Goal: Task Accomplishment & Management: Complete application form

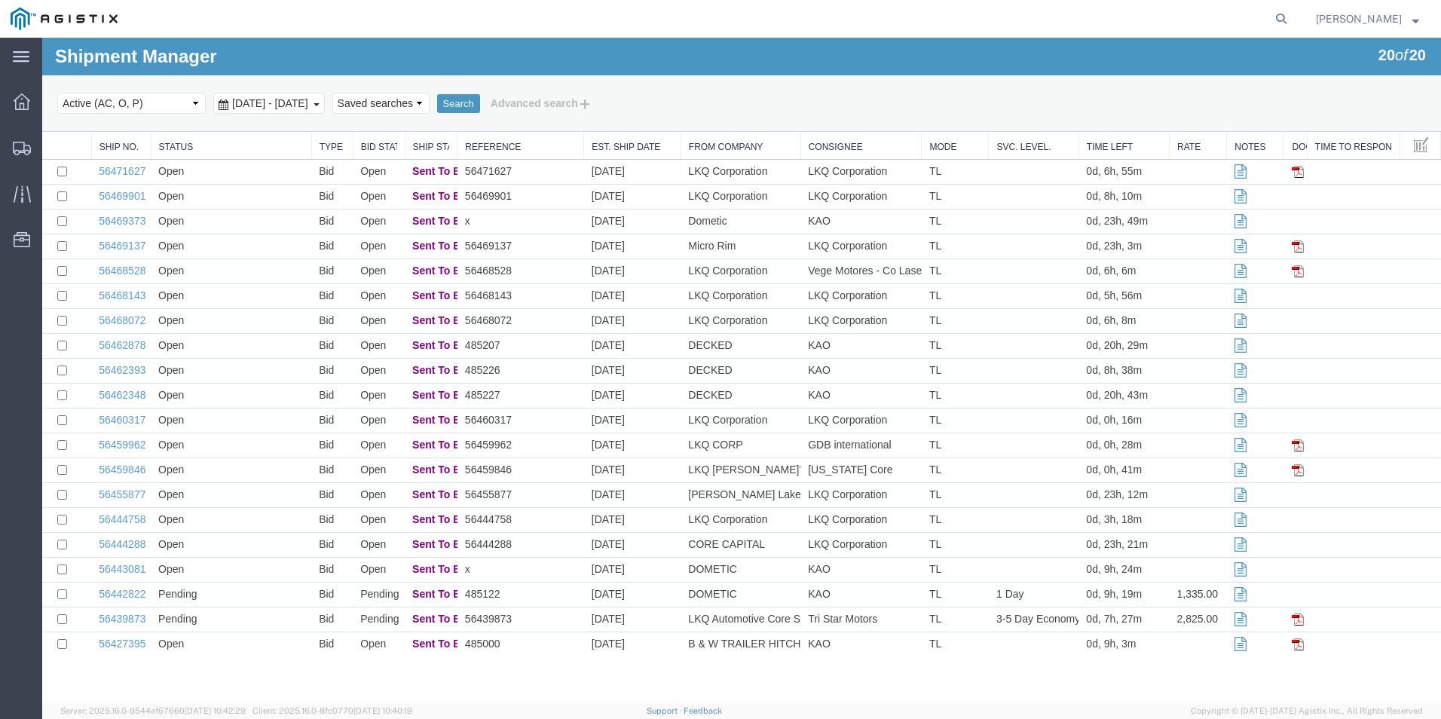
click at [1078, 103] on div "Select status Active (AC, O, P) All Approved Awaiting Confirmation (AC) Booked …" at bounding box center [741, 103] width 1368 height 26
click at [304, 318] on td "Open" at bounding box center [231, 321] width 161 height 25
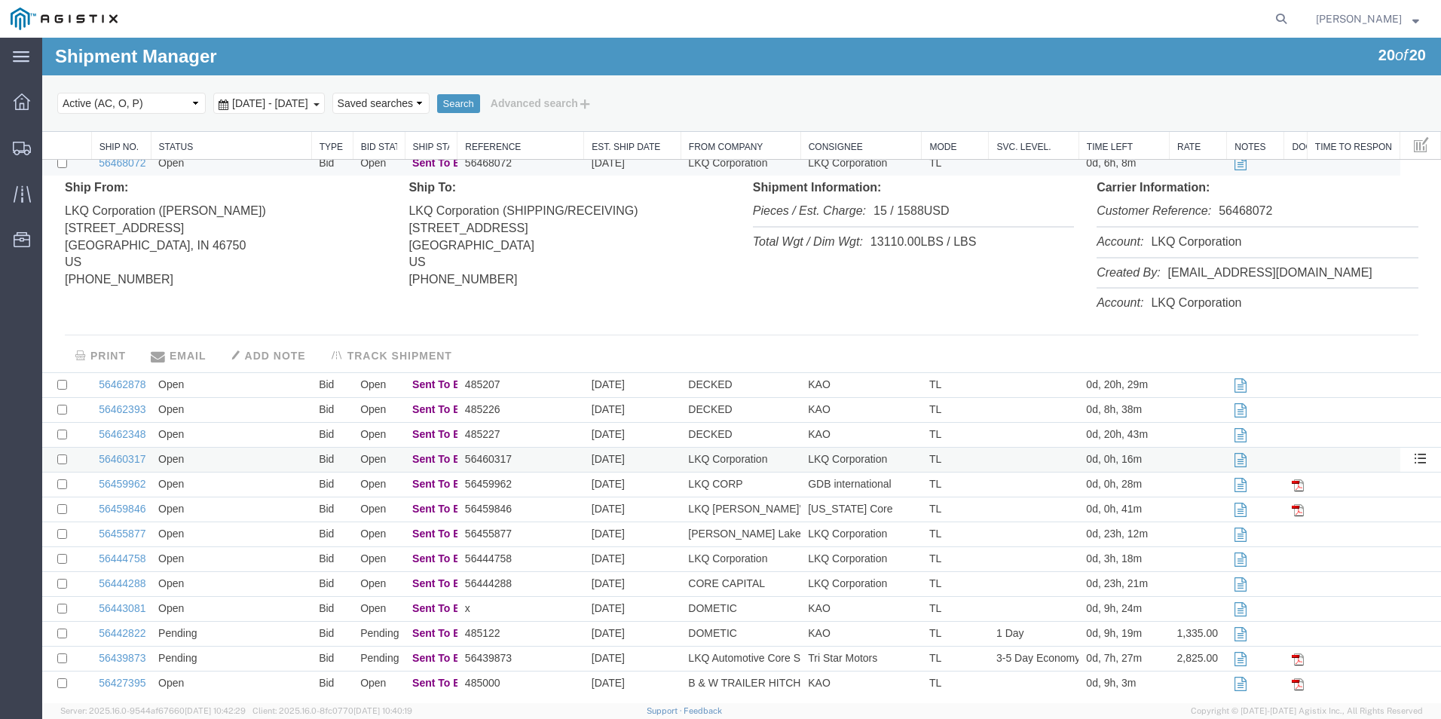
scroll to position [166, 0]
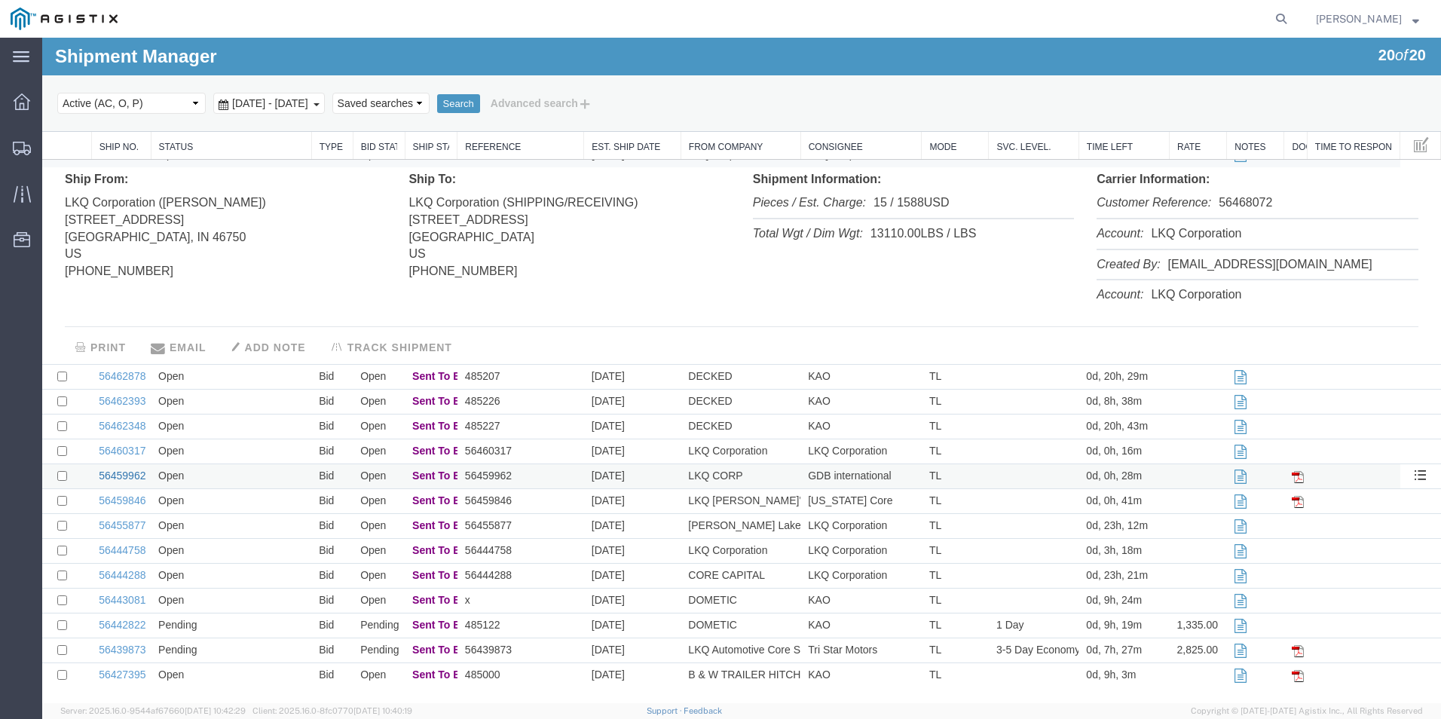
click at [132, 473] on link "56459962" at bounding box center [122, 475] width 47 height 12
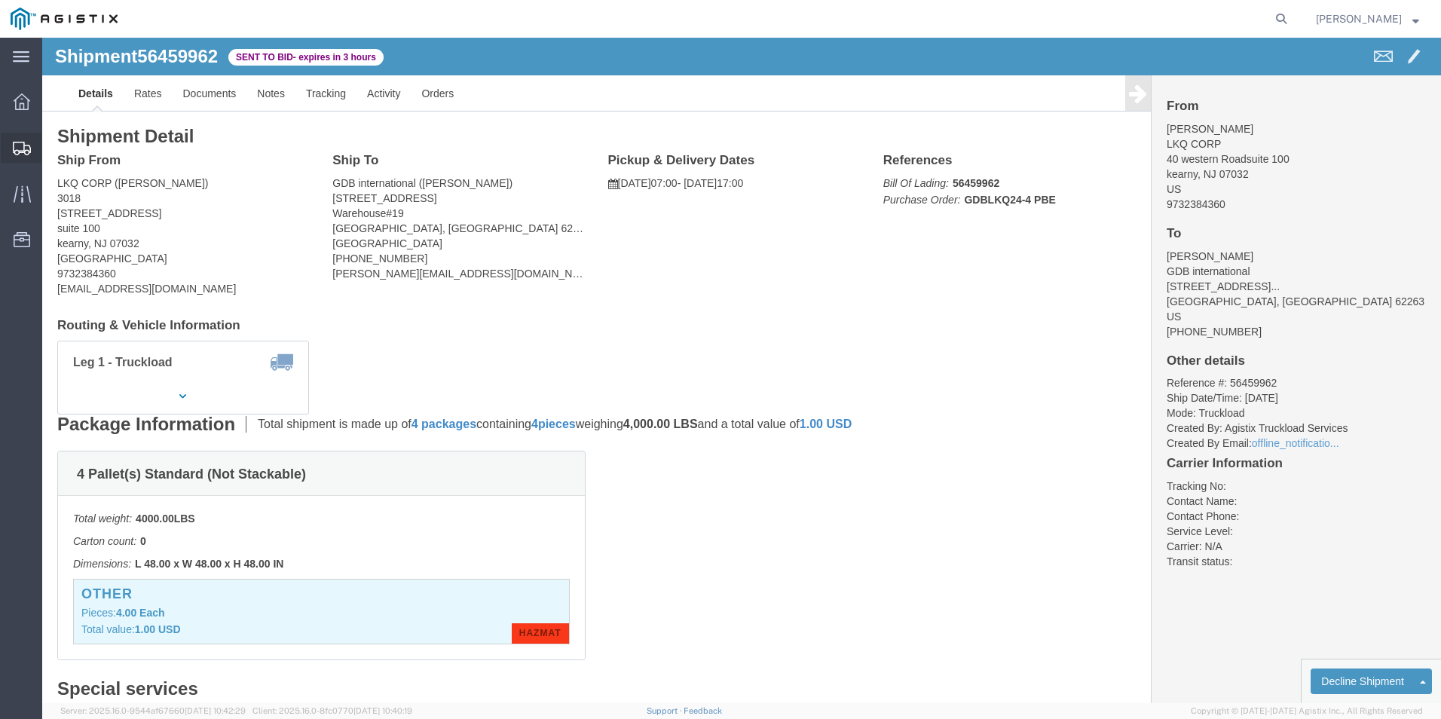
click at [30, 140] on svg-icon at bounding box center [22, 147] width 18 height 15
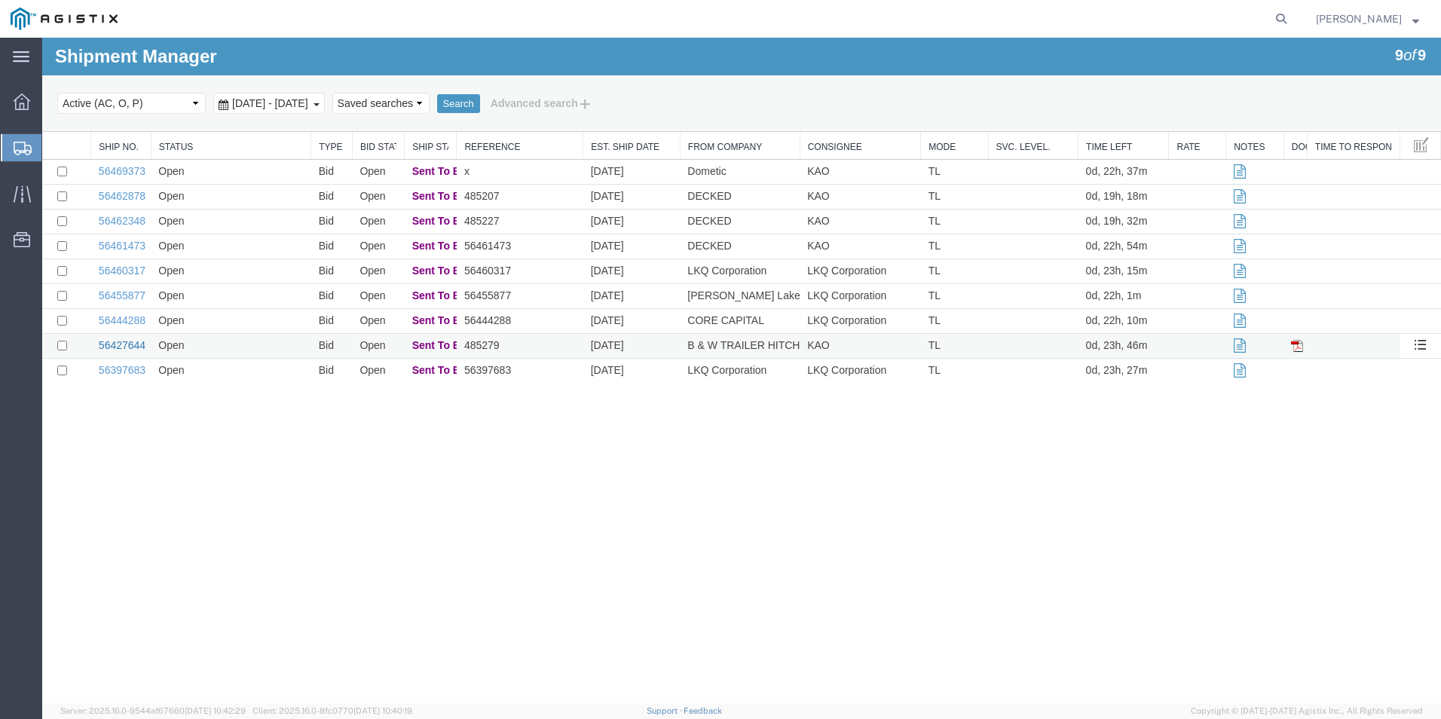
click at [126, 344] on link "56427644" at bounding box center [122, 345] width 47 height 12
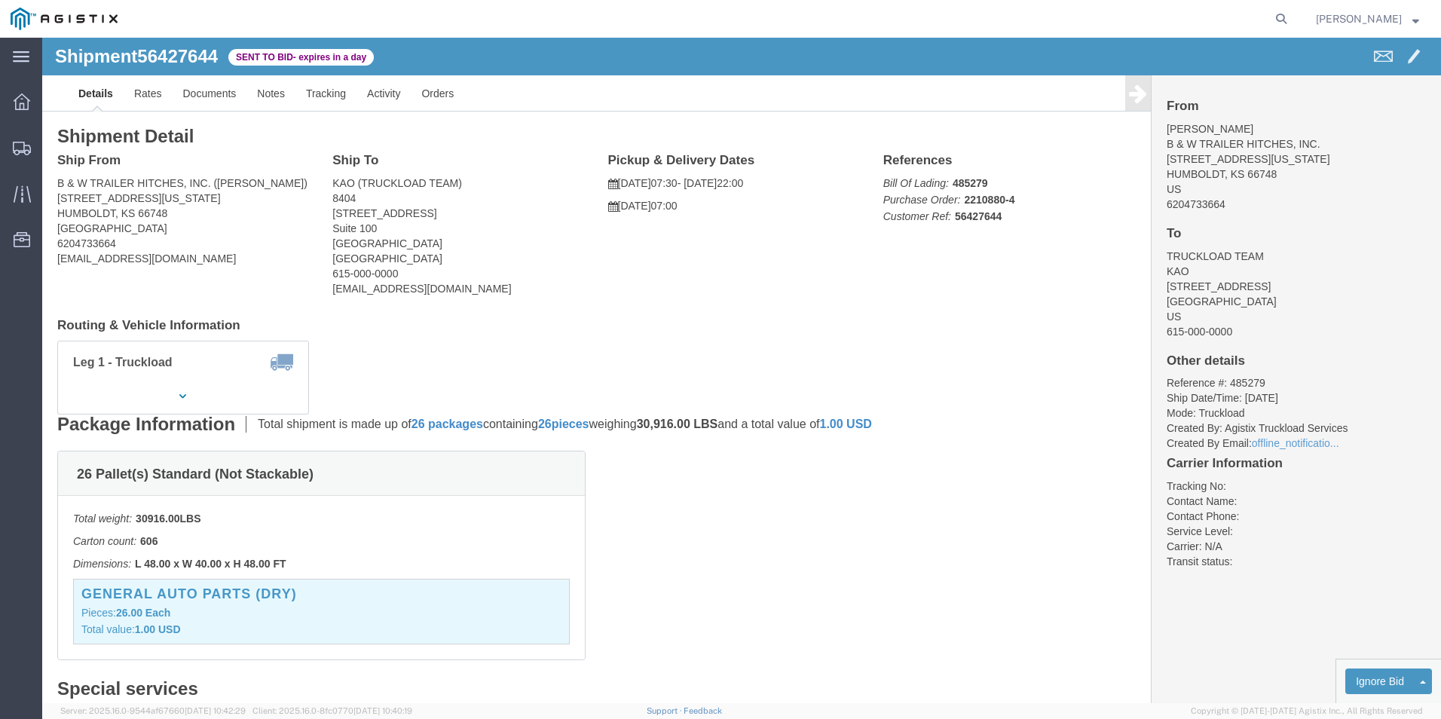
click span "07:00"
drag, startPoint x: 641, startPoint y: 168, endPoint x: 680, endPoint y: 197, distance: 49.6
click div "Ship From B & W TRAILER HITCHES, INC. ([PERSON_NAME]) [STREET_ADDRESS][US_STATE…"
click link "Enter / Modify Bid"
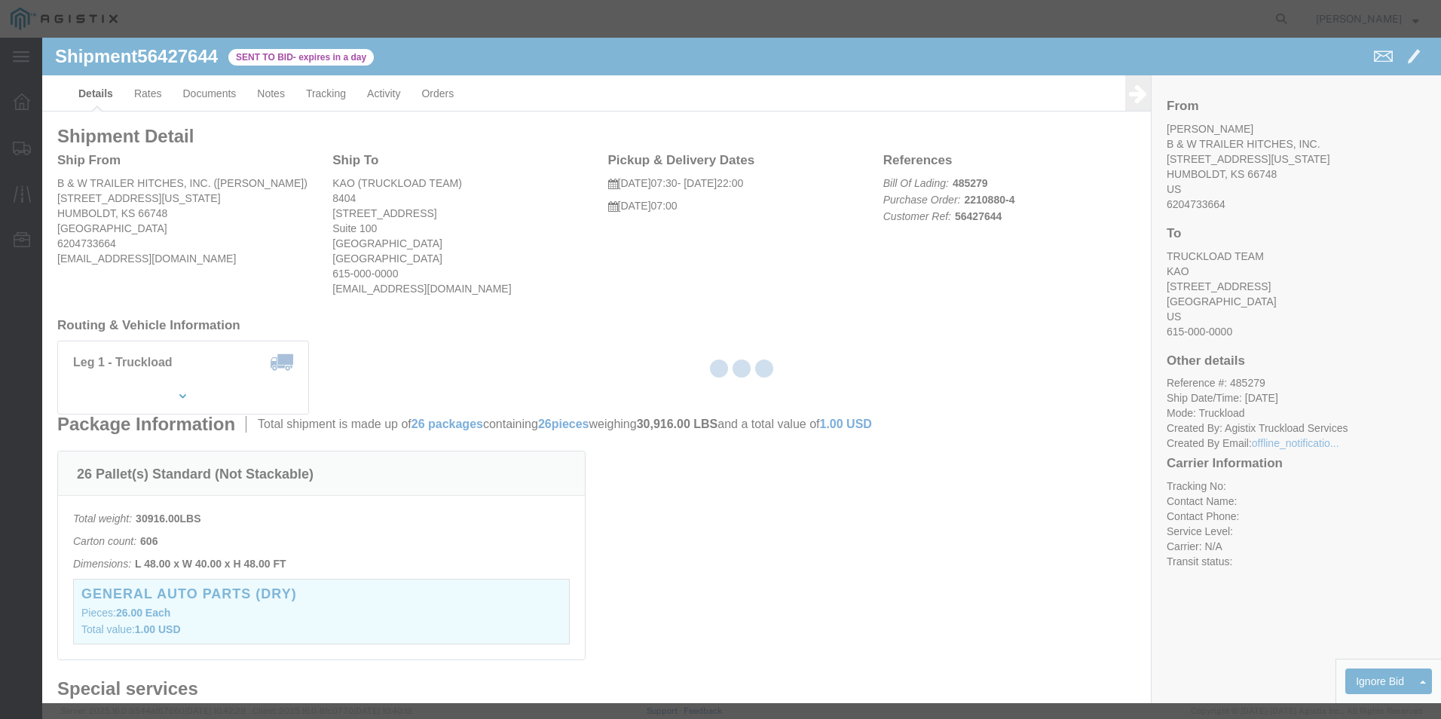
select select "18393"
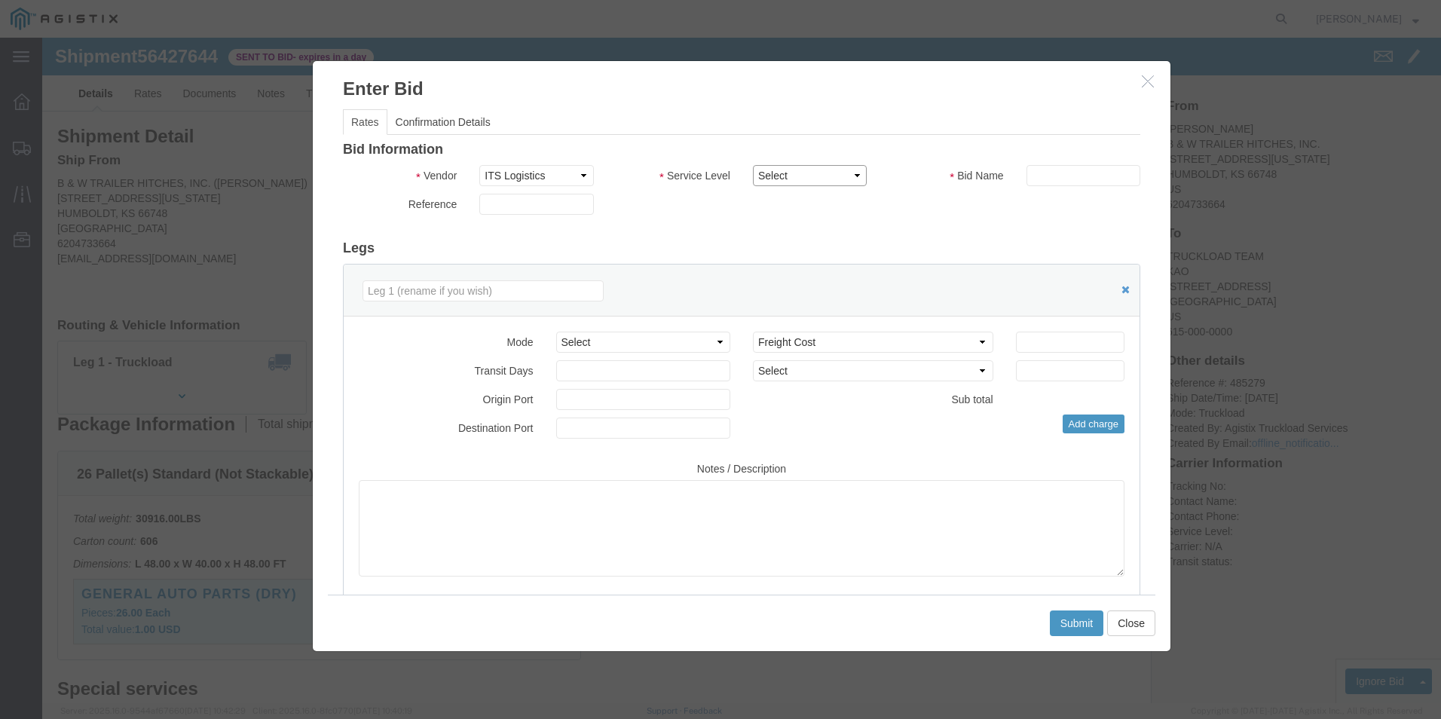
click select "Select Guaranteed Next Day Rail TL Standard 3 - 5 Day"
select select "38971"
click select "Select Guaranteed Next Day Rail TL Standard 3 - 5 Day"
click div "Bid Name"
click input "text"
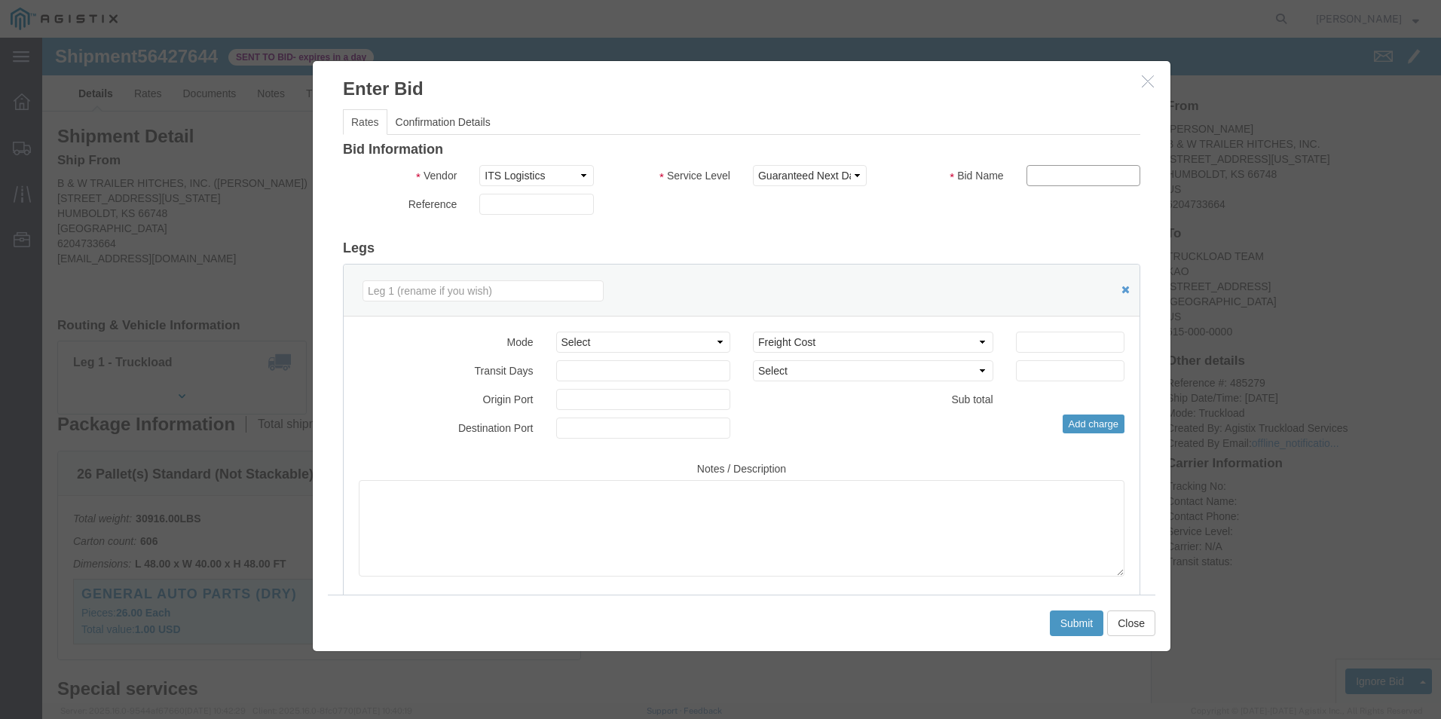
type input "ITS BID"
click select "Select Air Less than Truckload Multi-Leg Ocean Freight Rail Small Parcel Truckl…"
select select "TL"
click select "Select Air Less than Truckload Multi-Leg Ocean Freight Rail Small Parcel Truckl…"
click input "number"
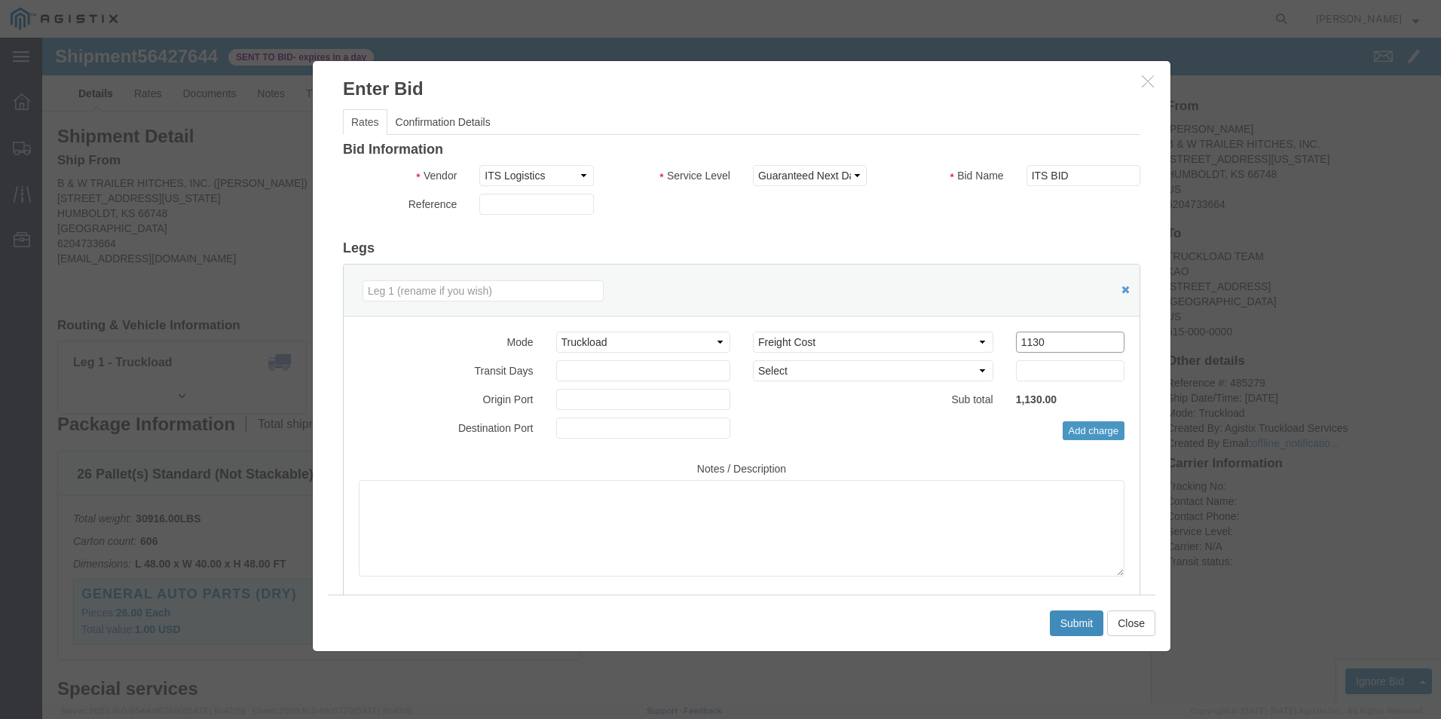
type input "1130"
click button "Submit"
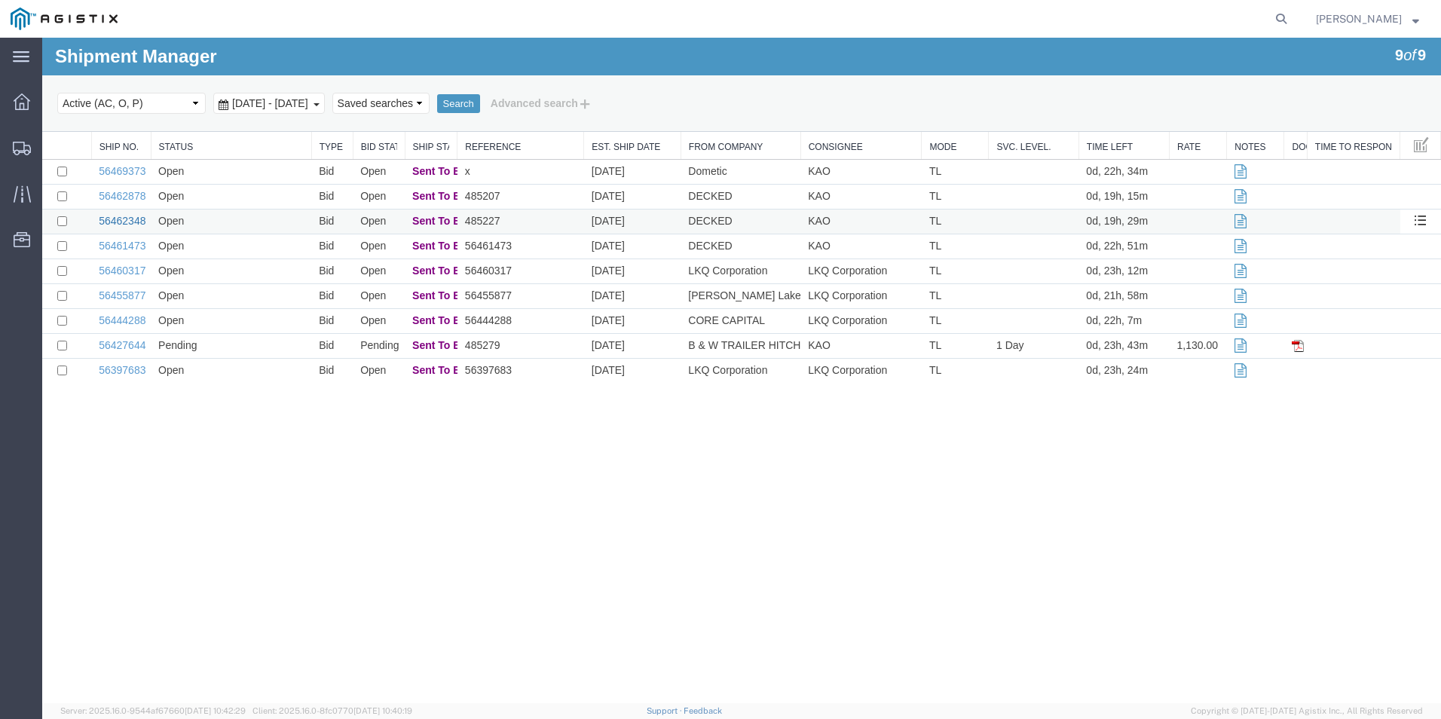
click at [118, 216] on link "56462348" at bounding box center [122, 221] width 47 height 12
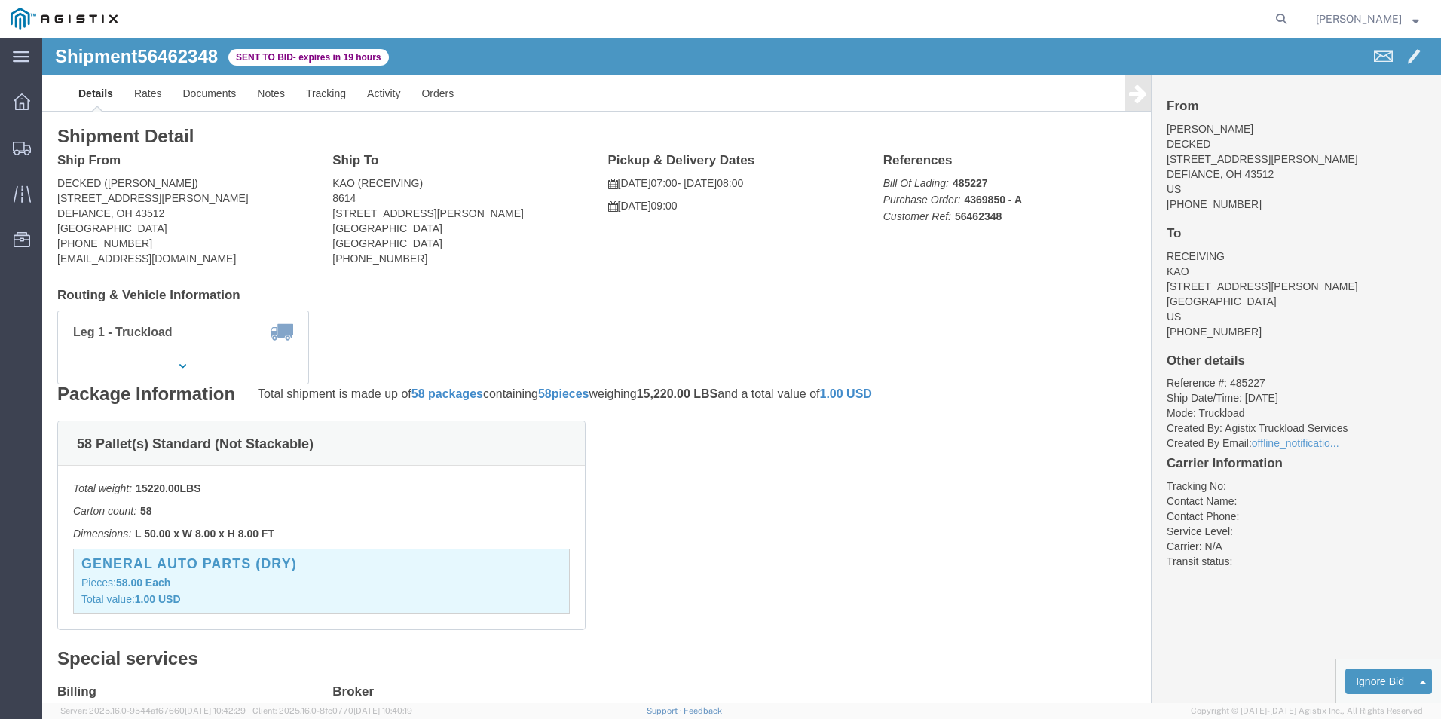
click b "4369850 - A"
click span "1.00"
click div "Leg 1 - Truckload Vehicle 1: Standard Dry Van (53 Feet) Number of trucks: 1"
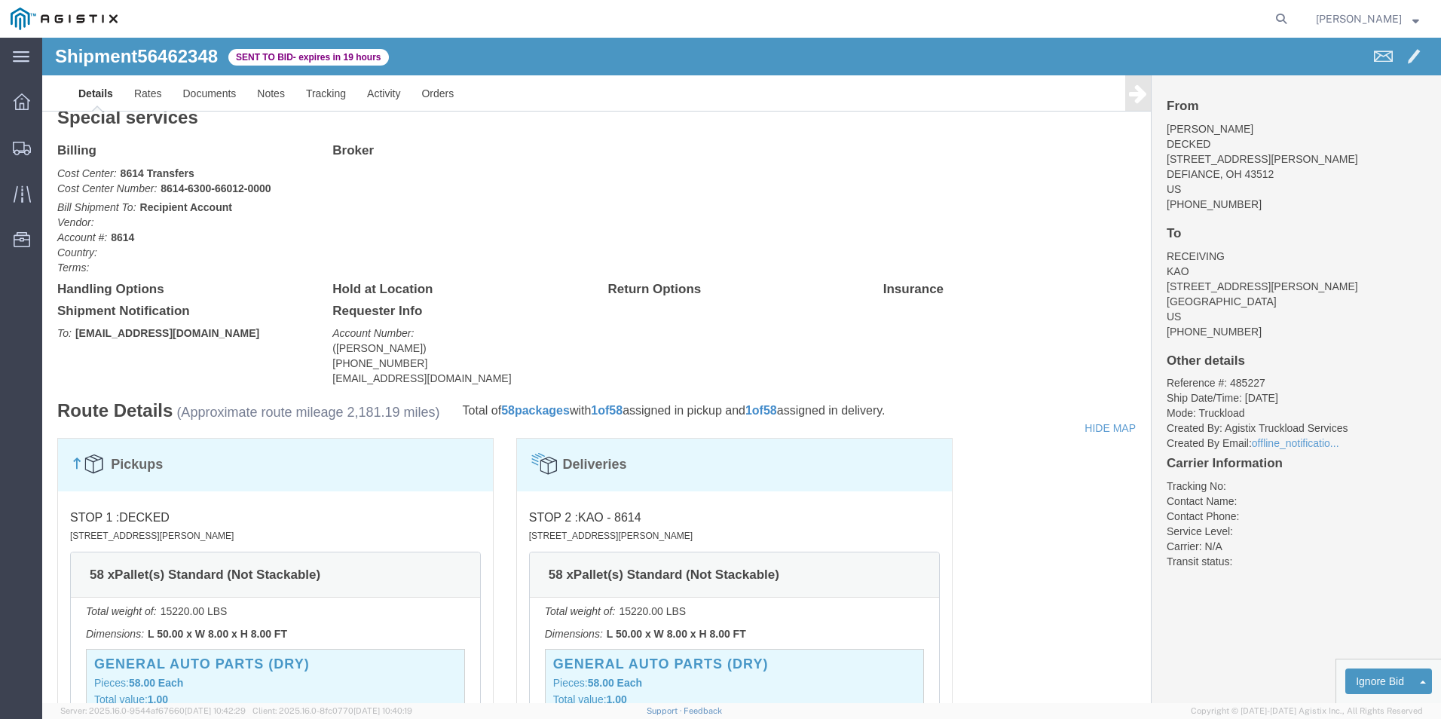
scroll to position [368, 0]
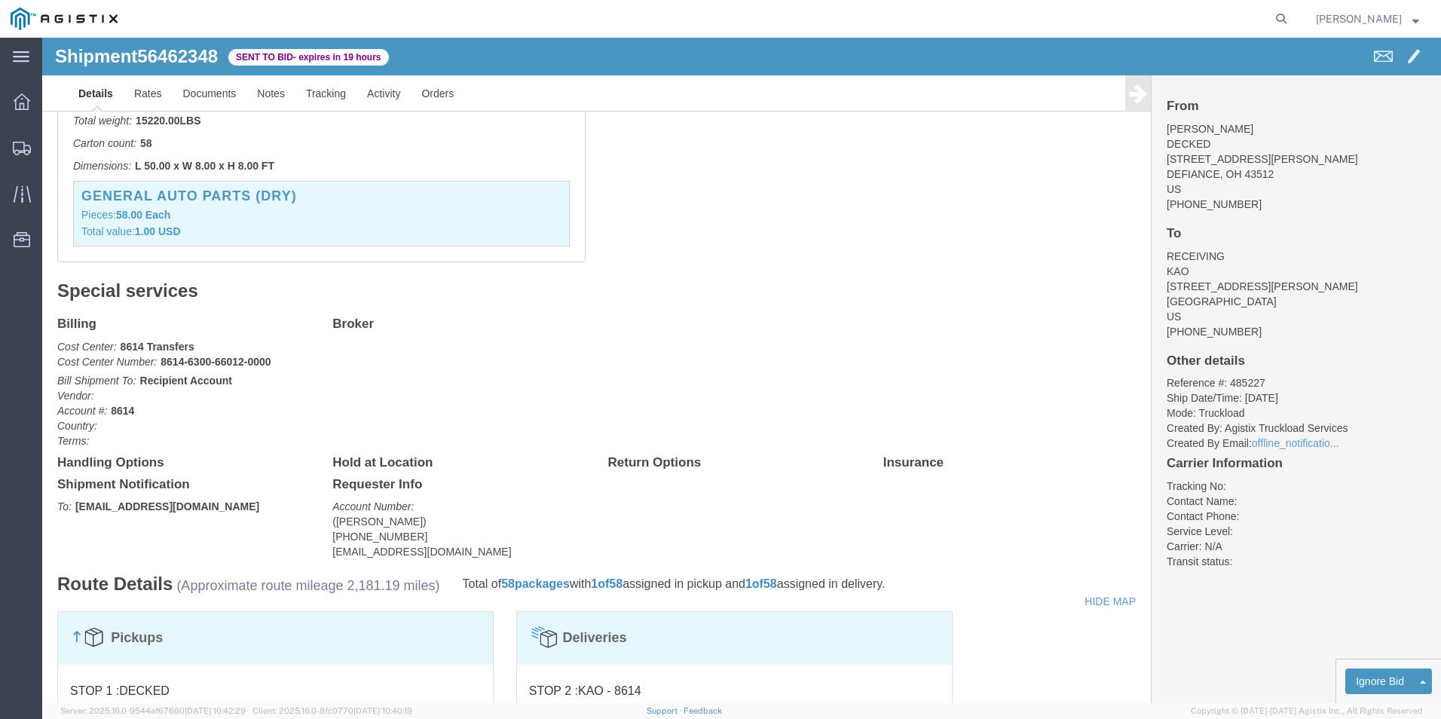
click div "Billing Cost Center: 8614 Transfers Cost Center Number: 8614-6300-66012-0000 Bi…"
click at [1062, 21] on agx-global-search at bounding box center [1053, 19] width 482 height 38
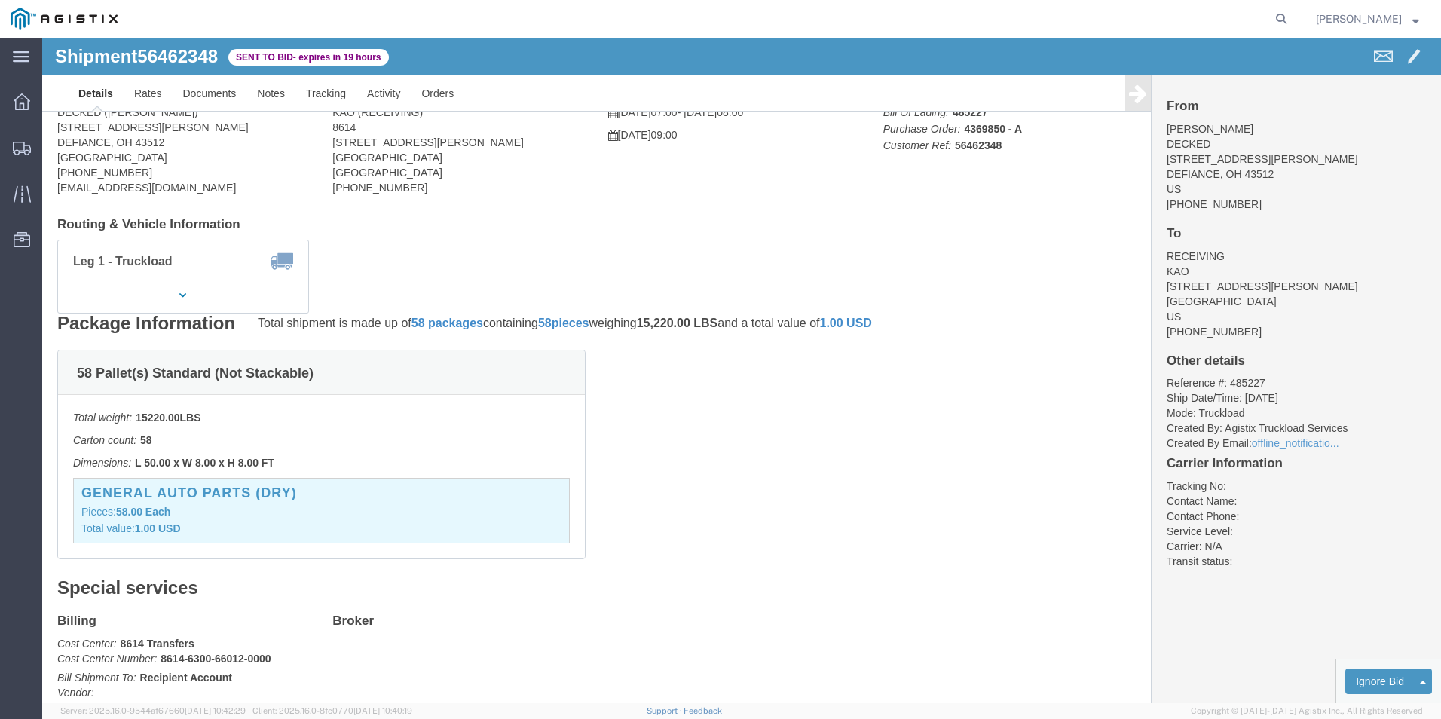
scroll to position [66, 0]
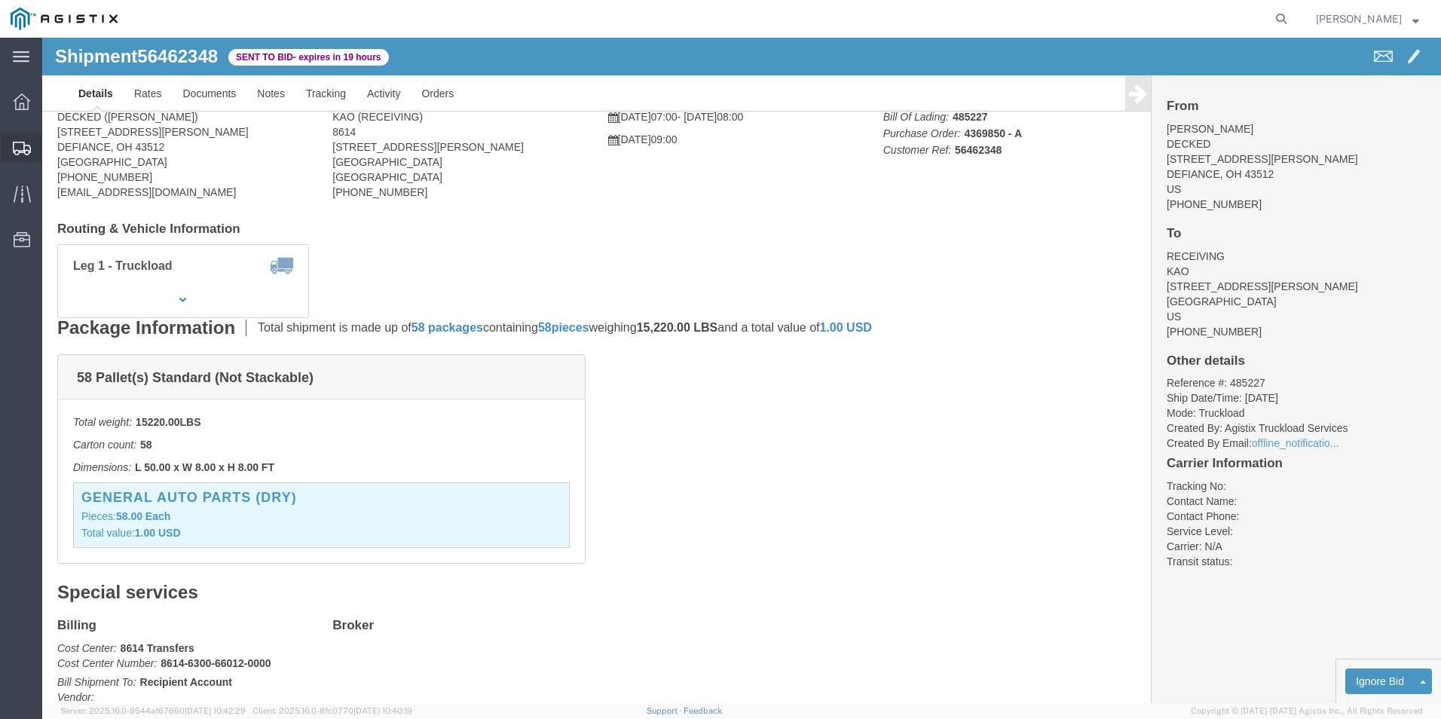
click at [6, 148] on div at bounding box center [22, 148] width 42 height 30
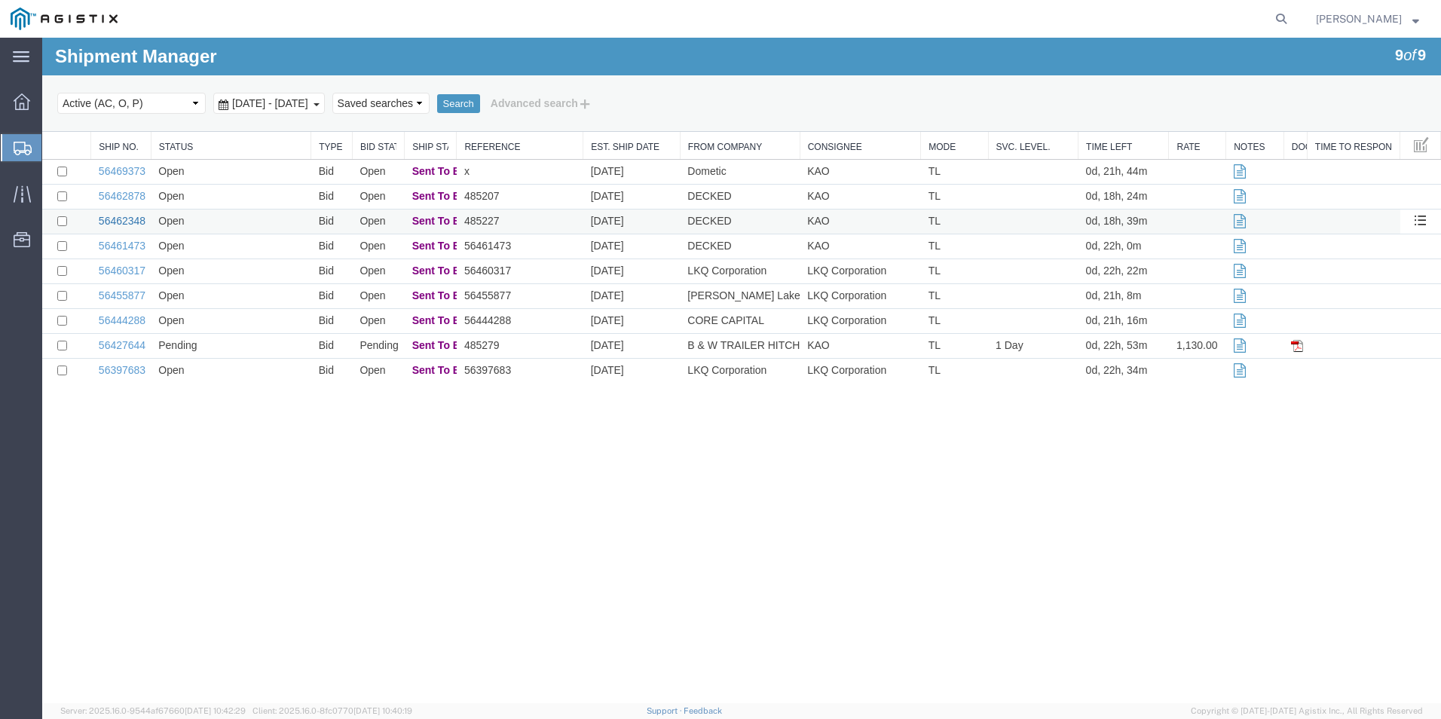
click at [121, 220] on link "56462348" at bounding box center [122, 221] width 47 height 12
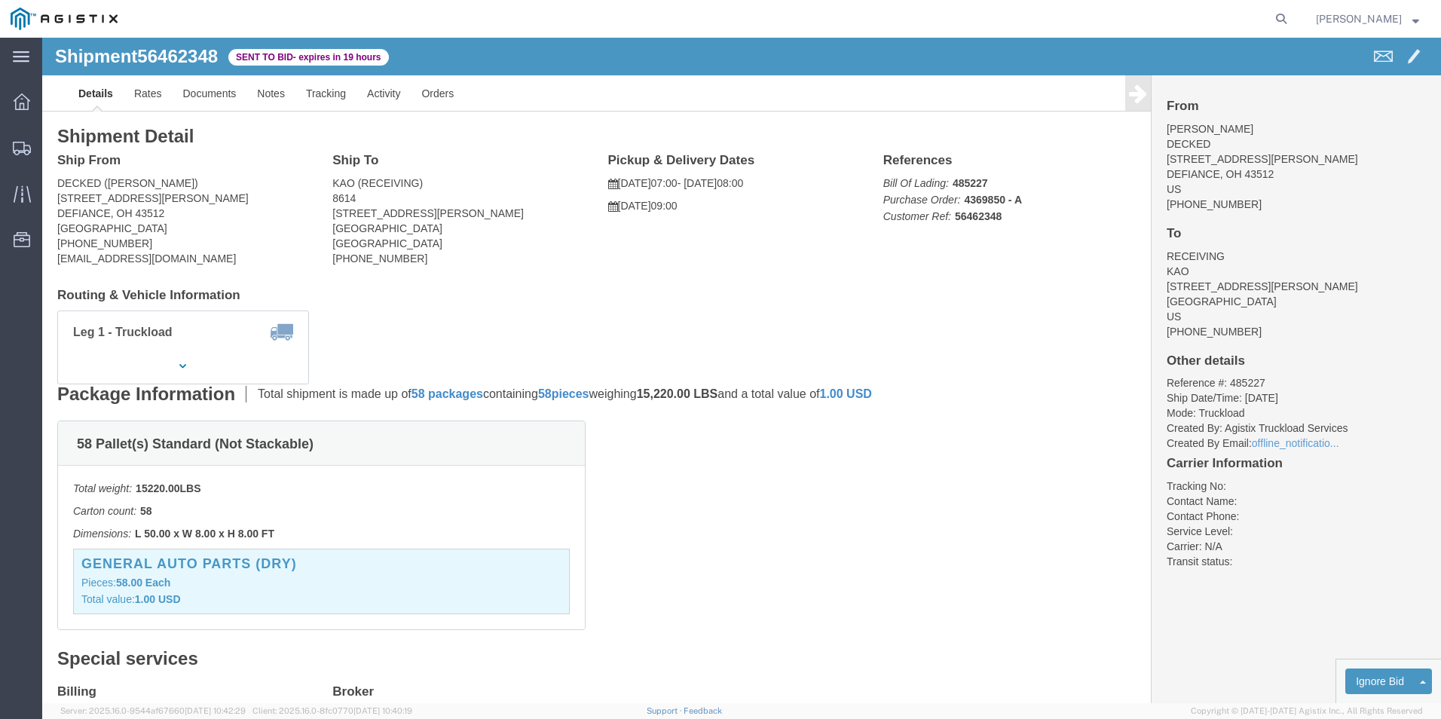
click ul "Details Rates Documents Notes Tracking Activity Orders"
click p "[DATE] 09:00"
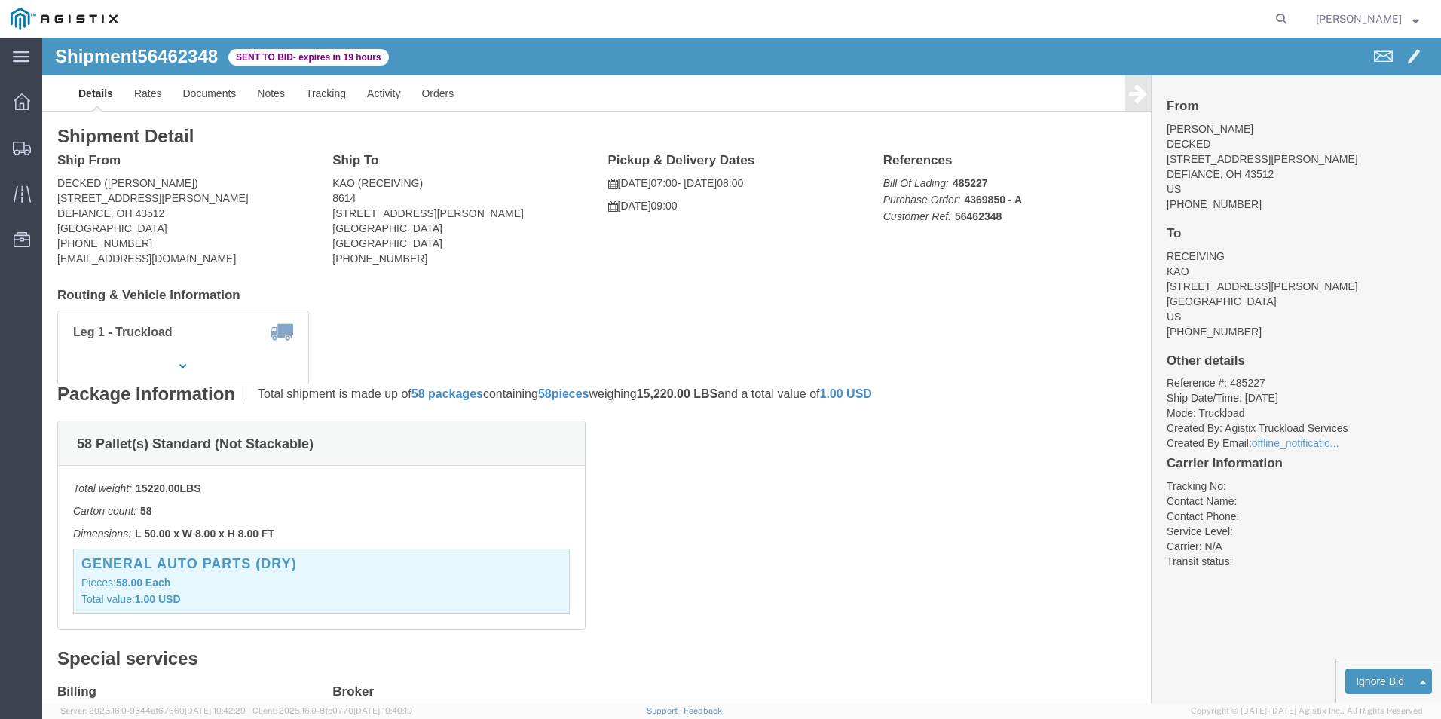
click p "[DATE] 07:00 - [DATE] 08:00"
drag, startPoint x: 576, startPoint y: 145, endPoint x: 759, endPoint y: 155, distance: 183.4
click div "Pickup & Delivery Dates [DATE] 07:00 - [DATE] 08:00 [DATE] 09:00 Edit Date and …"
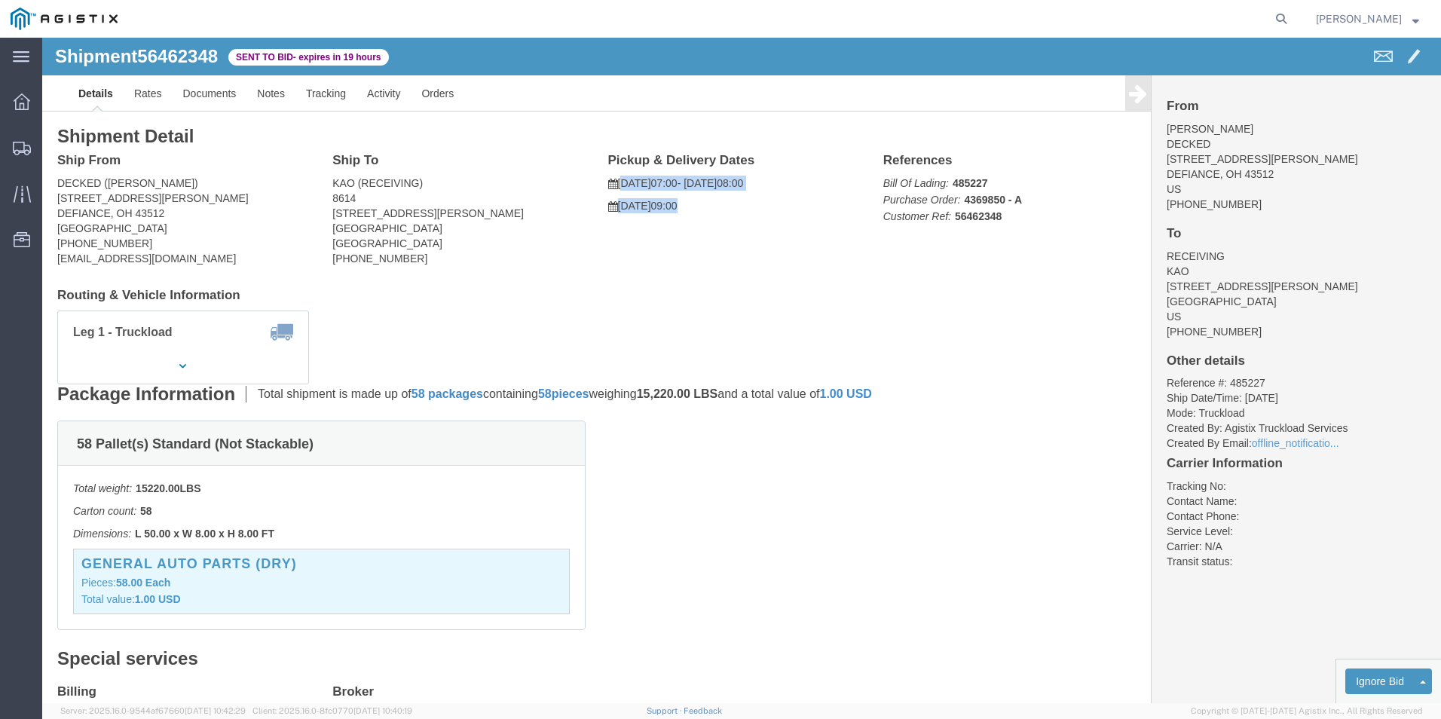
drag, startPoint x: 759, startPoint y: 155, endPoint x: 703, endPoint y: 188, distance: 64.5
click div "Ship From DECKED ([PERSON_NAME]) [STREET_ADDRESS][PERSON_NAME] [PHONE_NUMBER] […"
